Goal: Information Seeking & Learning: Learn about a topic

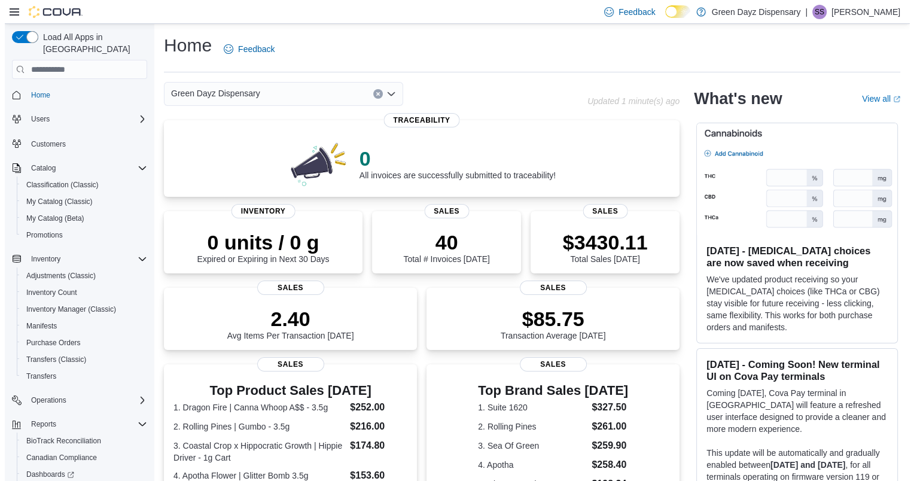
scroll to position [79, 0]
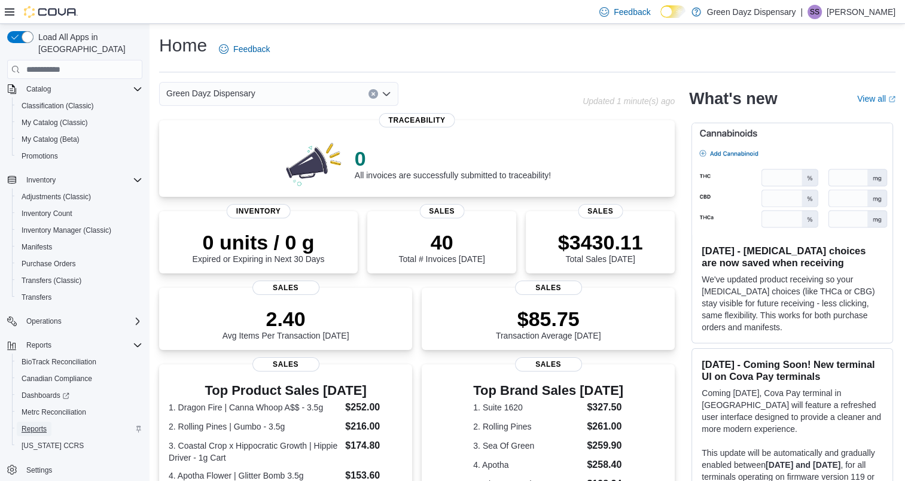
click at [43, 424] on span "Reports" at bounding box center [34, 429] width 25 height 10
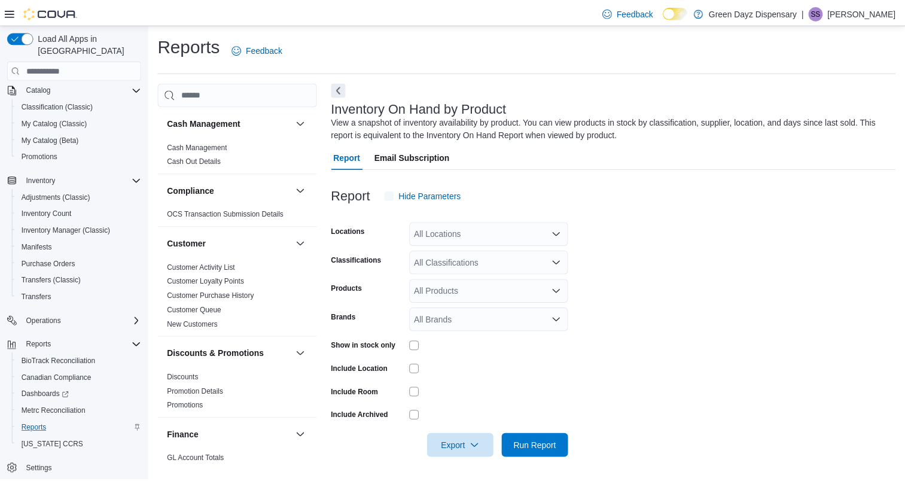
scroll to position [2, 0]
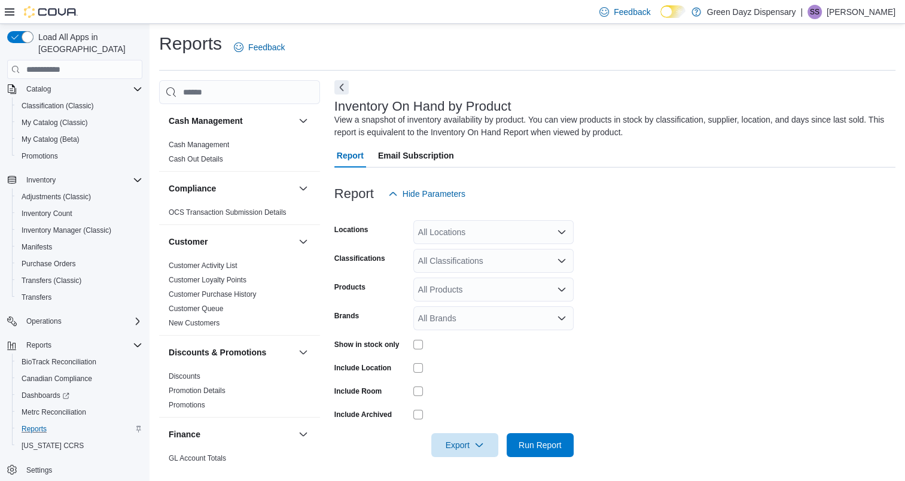
click at [464, 260] on div "All Classifications" at bounding box center [493, 261] width 160 height 24
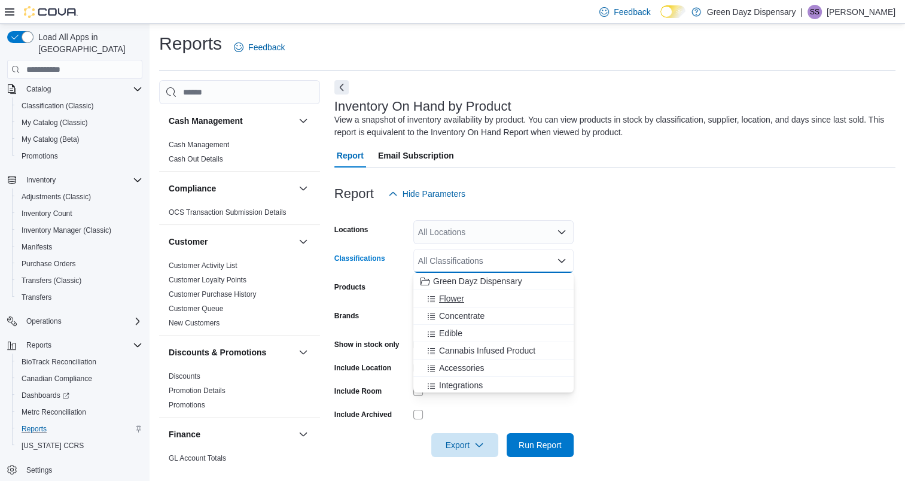
click at [474, 294] on div "Flower" at bounding box center [494, 299] width 146 height 12
click at [474, 294] on span "Concentrate" at bounding box center [461, 299] width 45 height 12
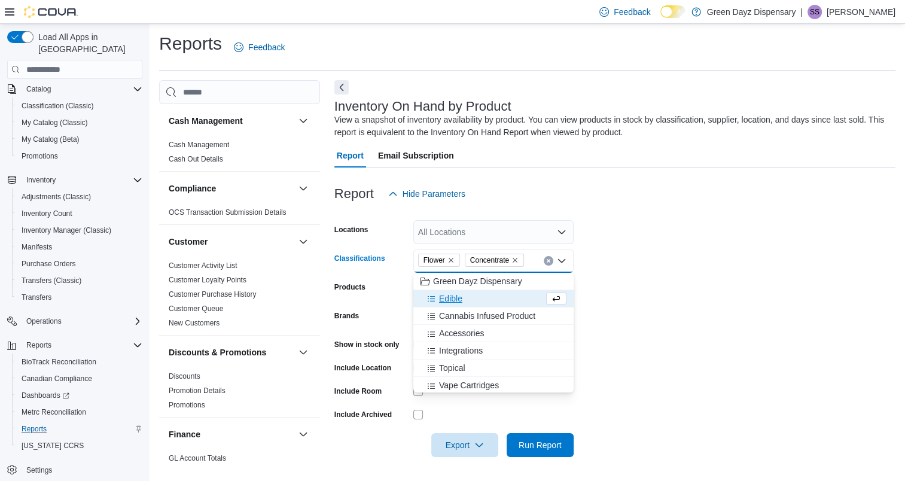
click at [476, 297] on div "Edible" at bounding box center [482, 299] width 123 height 12
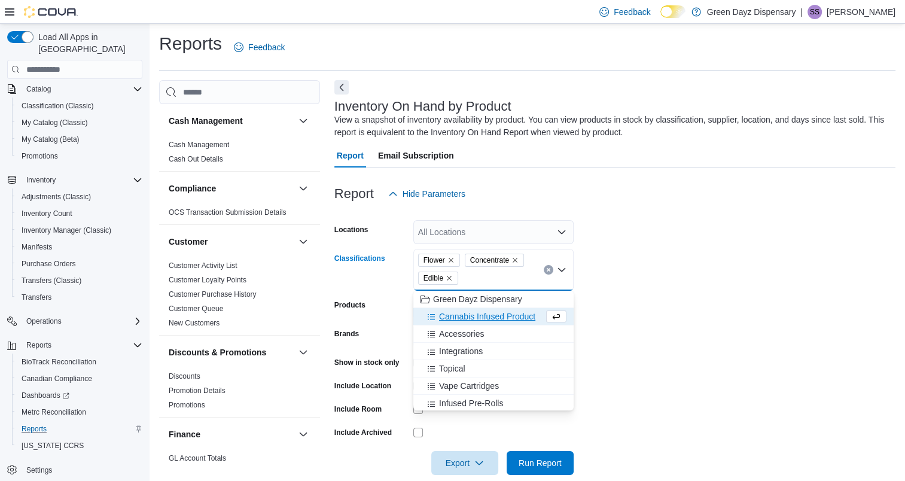
click at [479, 321] on span "Cannabis Infused Product" at bounding box center [487, 316] width 96 height 12
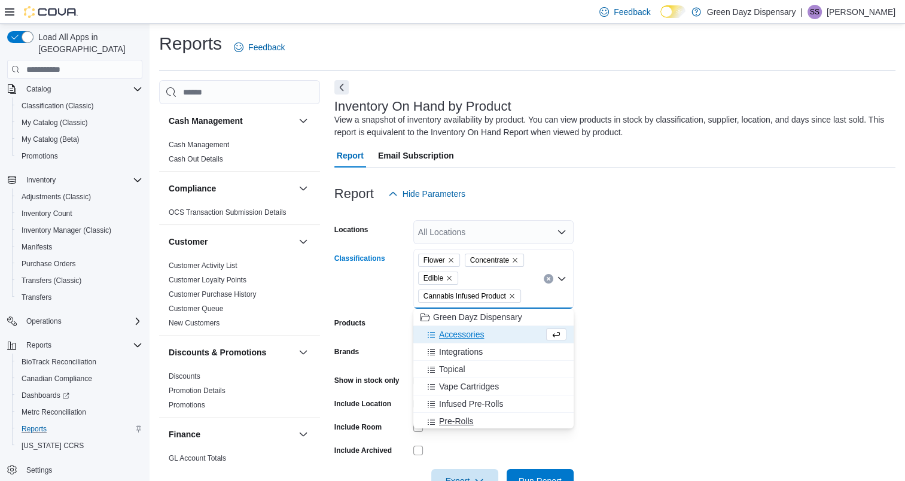
click at [477, 418] on div "Pre-Rolls" at bounding box center [494, 421] width 146 height 12
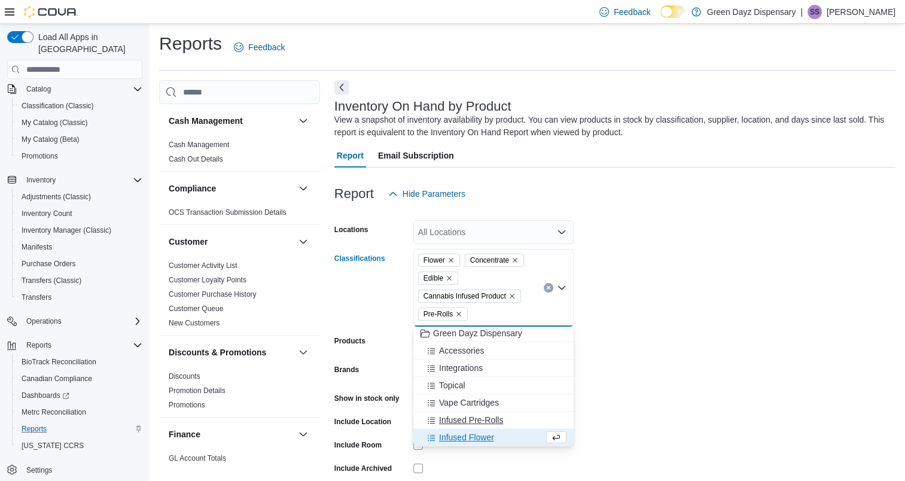
drag, startPoint x: 477, startPoint y: 418, endPoint x: 478, endPoint y: 434, distance: 16.2
click at [478, 434] on span "Infused Flower" at bounding box center [466, 437] width 55 height 12
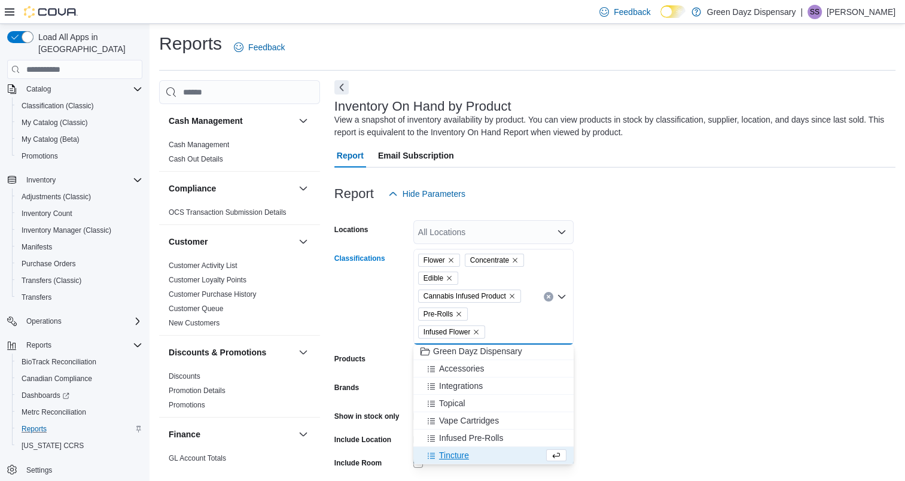
click at [452, 455] on span "Tincture" at bounding box center [454, 455] width 30 height 12
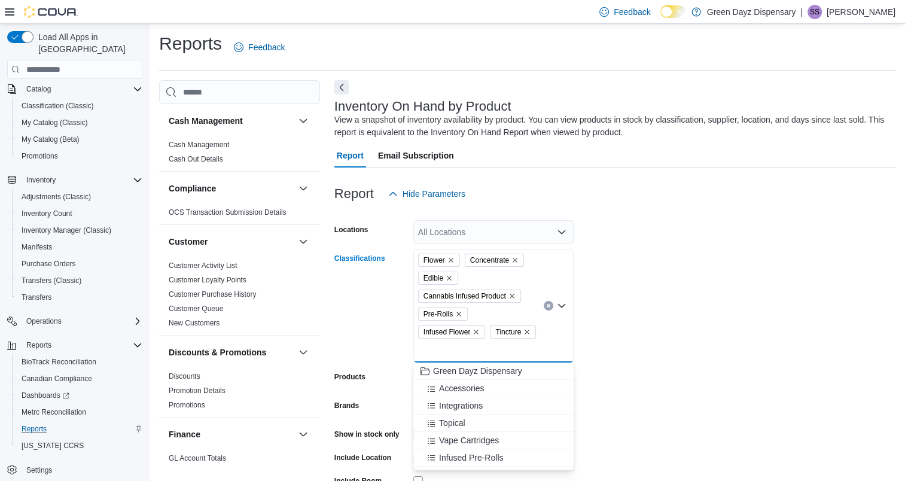
click at [452, 455] on span "Infused Pre-Rolls" at bounding box center [471, 458] width 64 height 12
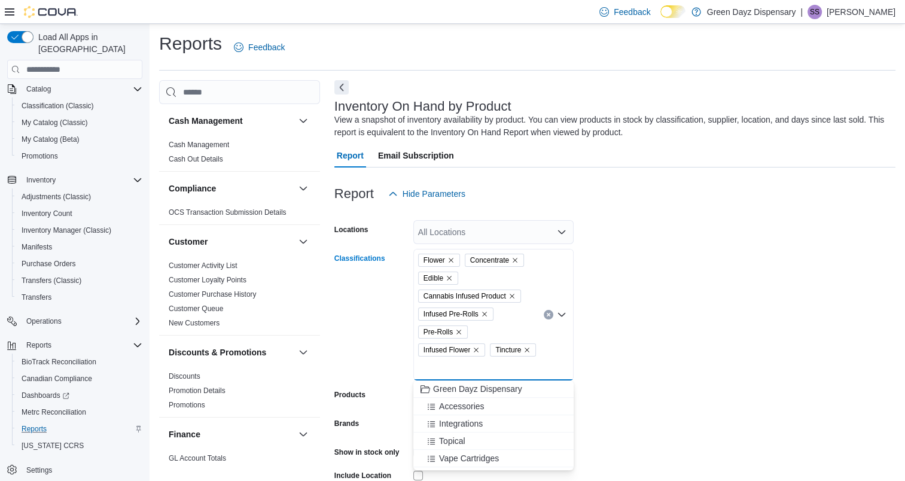
click at [452, 455] on span "Vape Cartridges" at bounding box center [469, 458] width 60 height 12
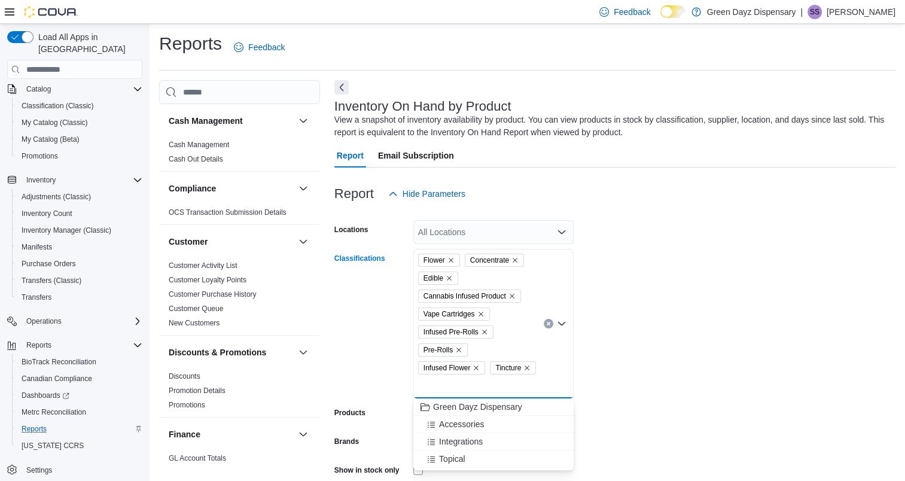
click at [452, 455] on span "Topical" at bounding box center [452, 459] width 26 height 12
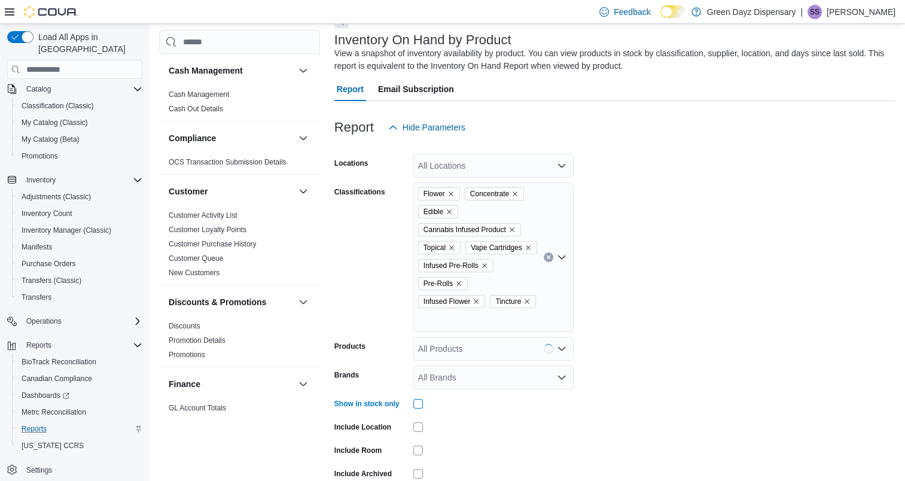
scroll to position [127, 0]
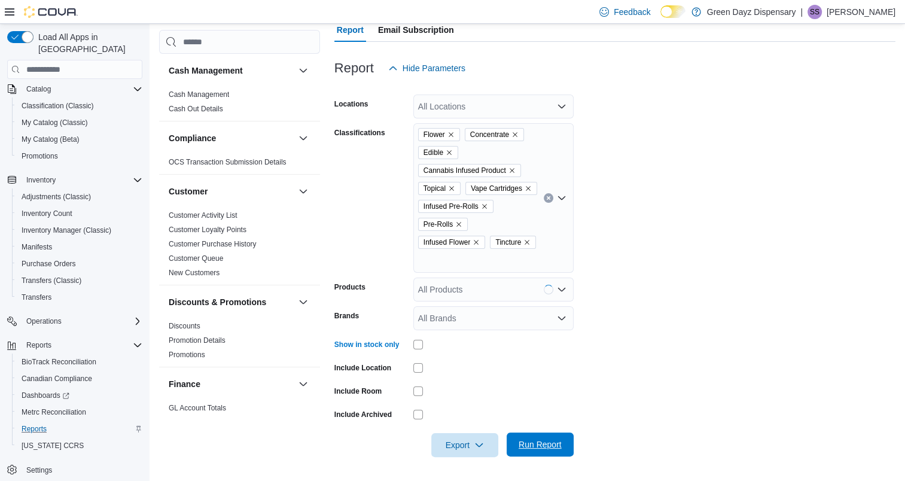
click at [544, 443] on span "Run Report" at bounding box center [540, 444] width 43 height 12
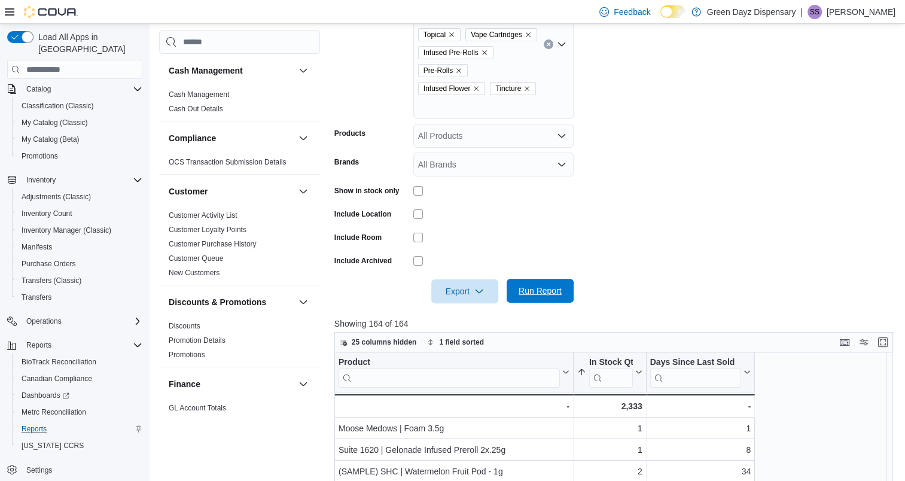
scroll to position [337, 0]
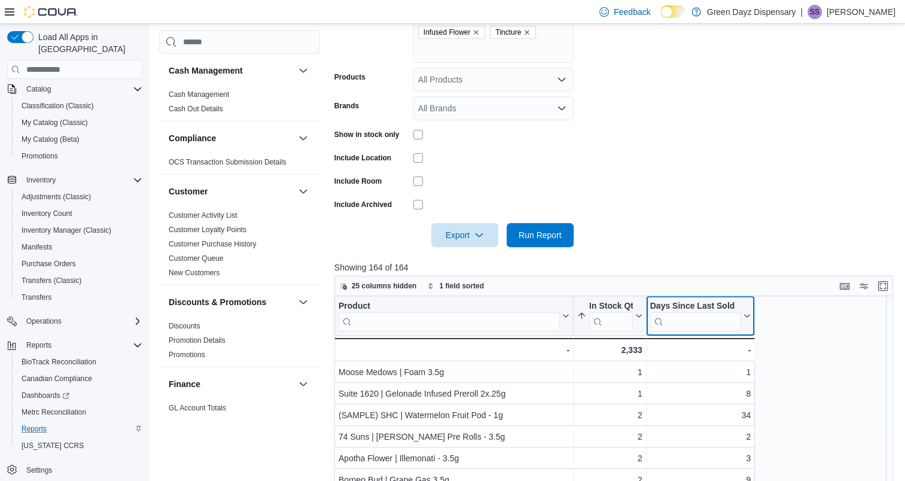
click at [693, 303] on div "Days Since Last Sold" at bounding box center [696, 306] width 92 height 11
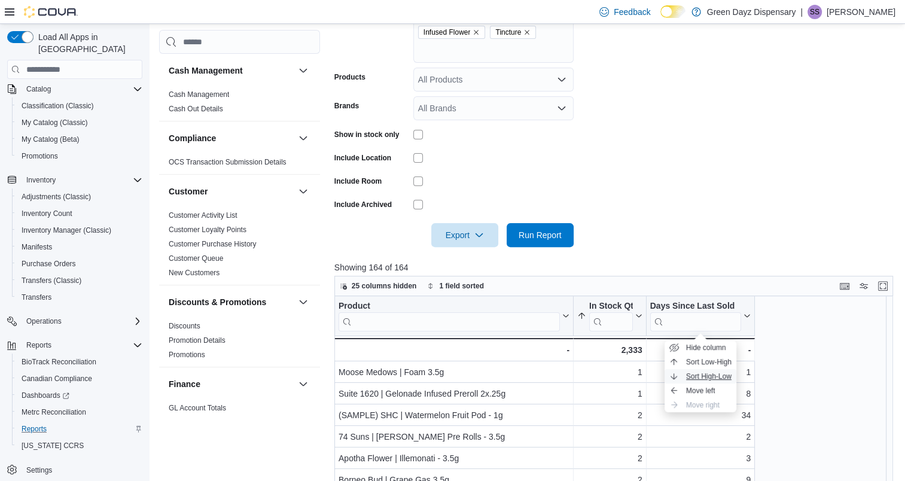
click at [704, 373] on span "Sort High-Low" at bounding box center [708, 376] width 45 height 10
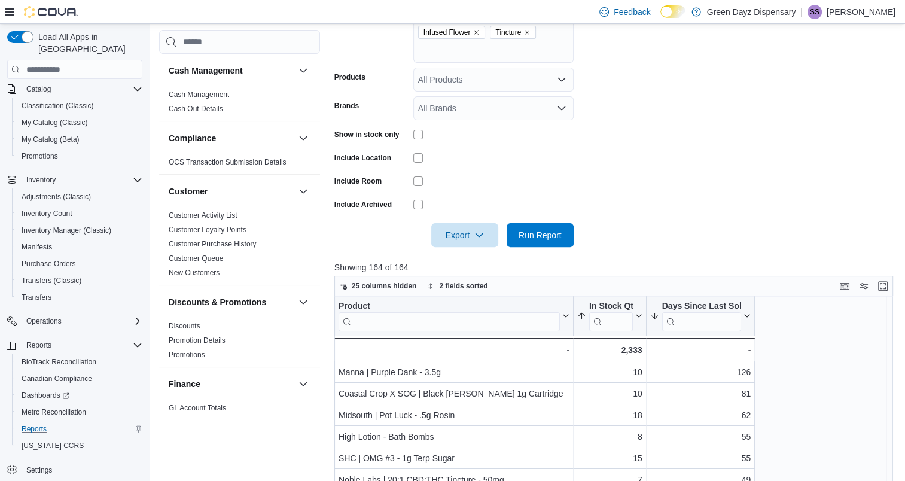
click at [702, 193] on form "Locations All Locations Classifications Flower Concentrate Edible Cannabis Infu…" at bounding box center [616, 58] width 565 height 377
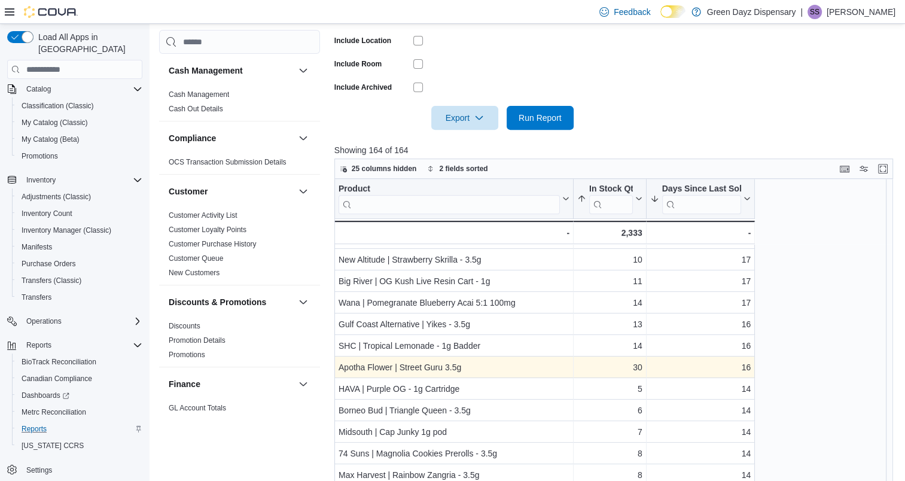
scroll to position [0, 0]
